Goal: Find specific page/section: Find specific page/section

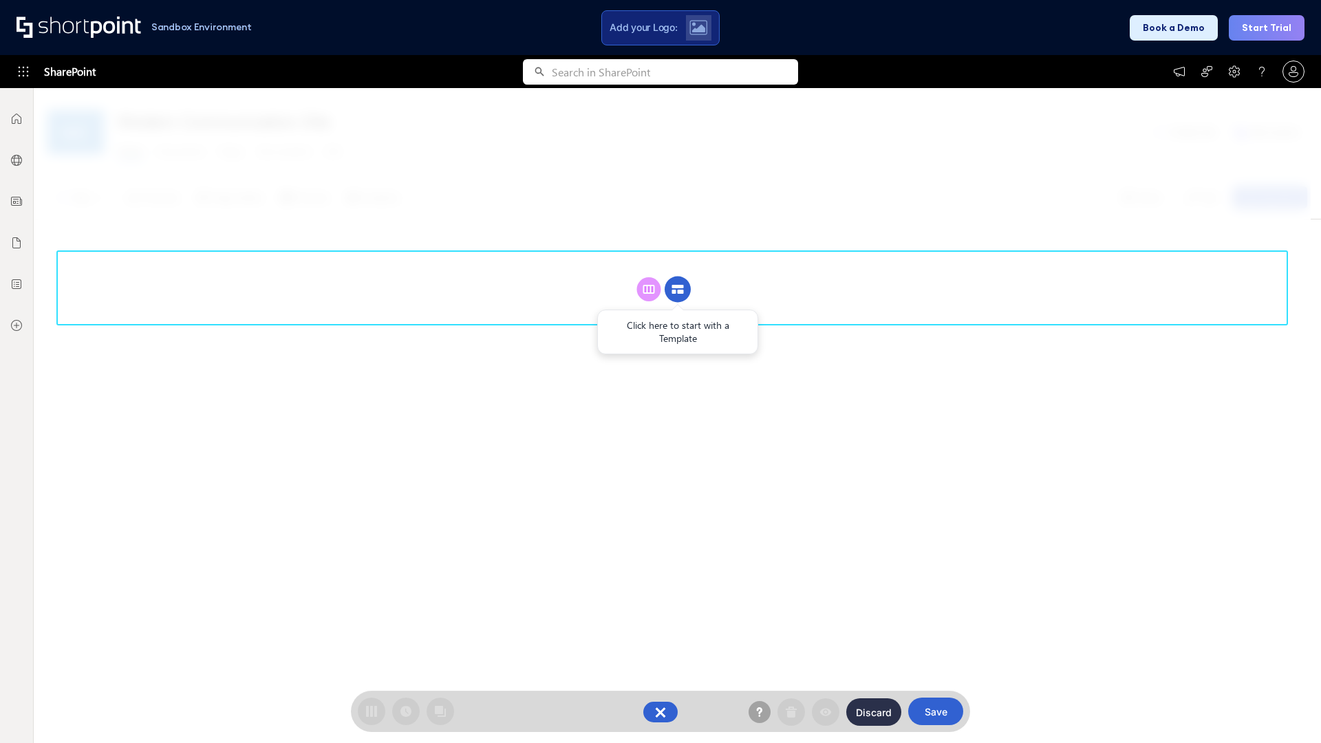
click at [678, 289] on circle at bounding box center [678, 290] width 26 height 26
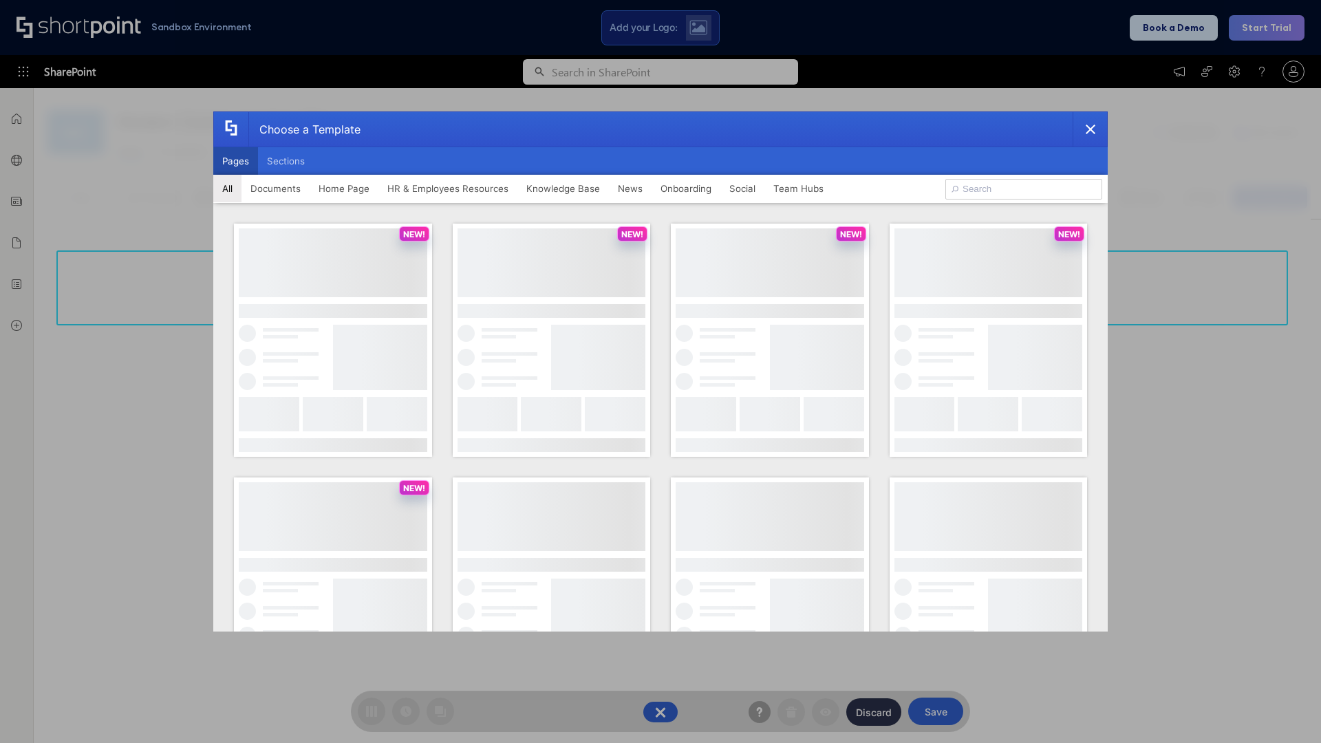
click at [235, 161] on button "Pages" at bounding box center [235, 161] width 45 height 28
type input "Social Layout 1"
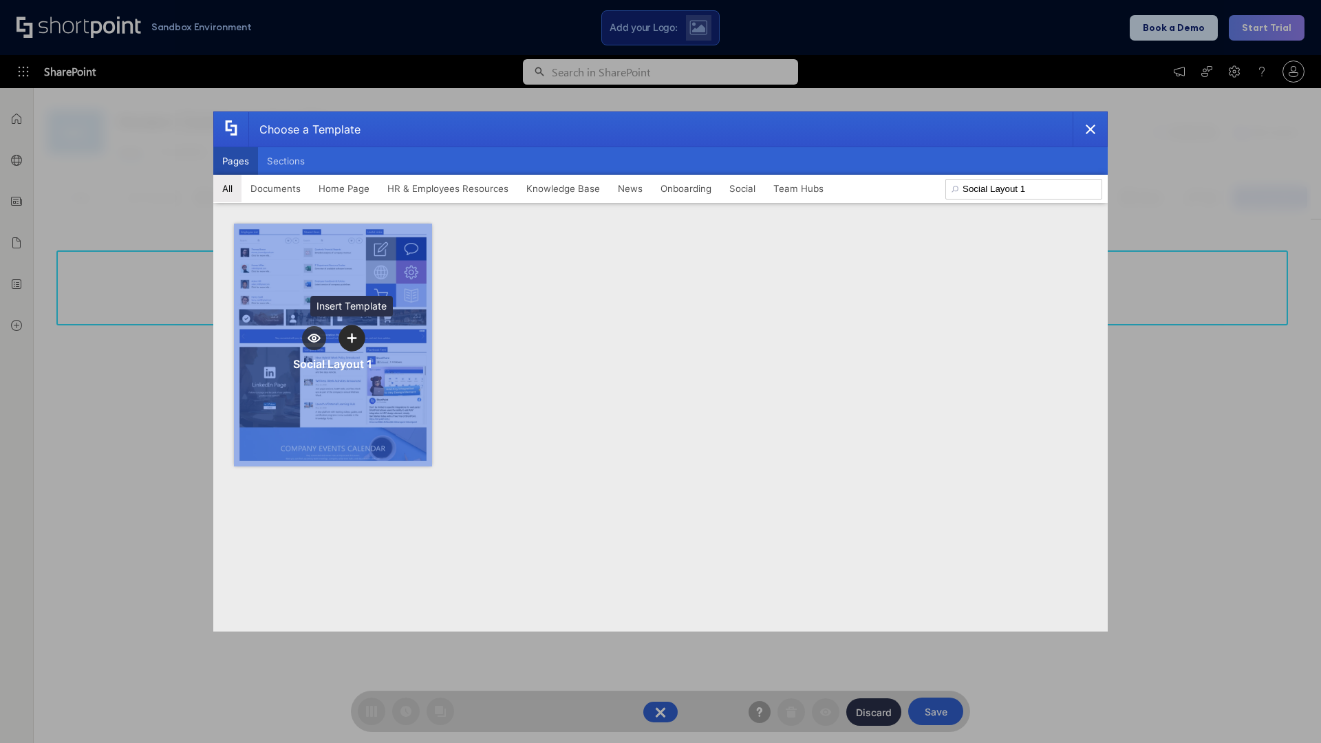
click at [352, 338] on icon "template selector" at bounding box center [352, 338] width 10 height 10
